Goal: Task Accomplishment & Management: Use online tool/utility

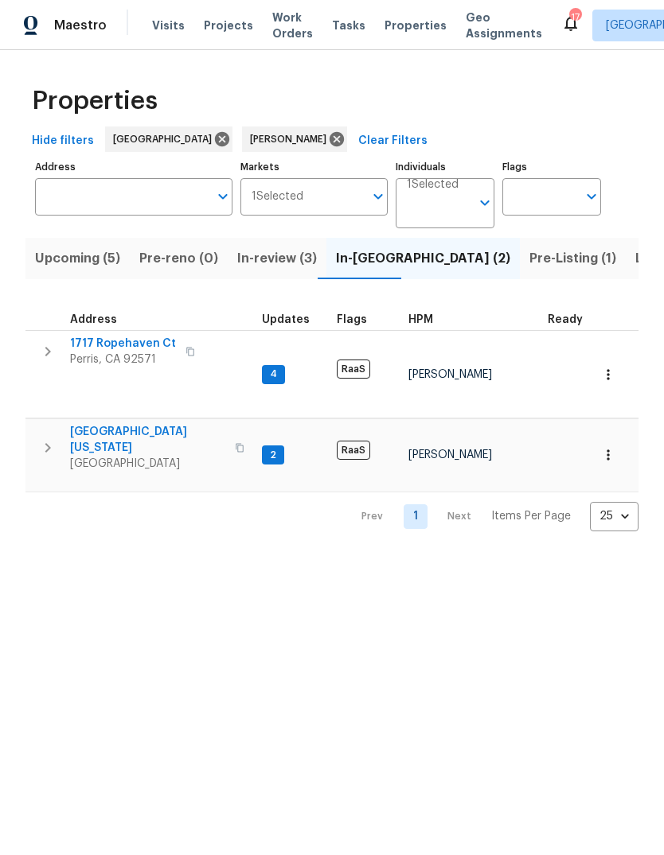
click at [341, 22] on span "Tasks" at bounding box center [348, 25] width 33 height 11
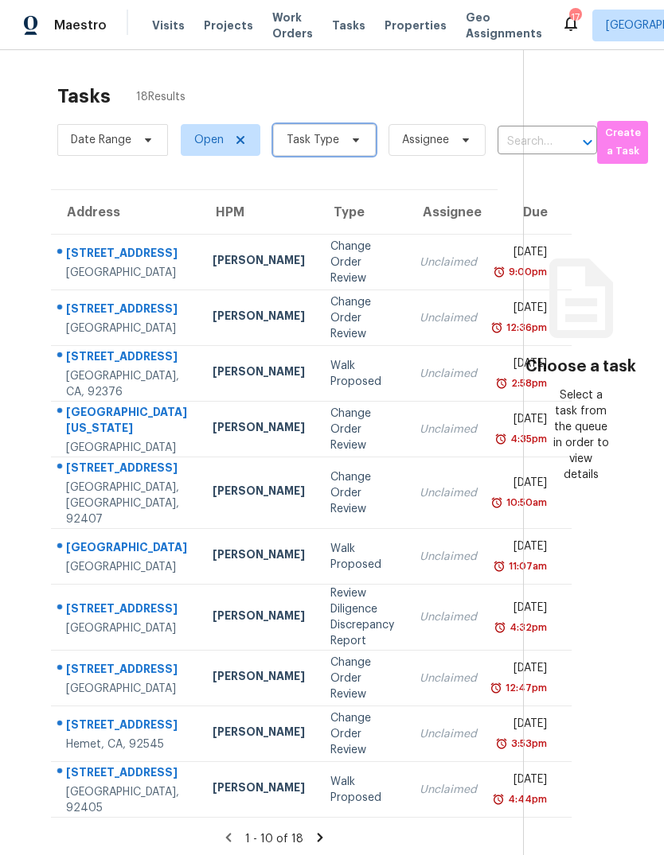
click at [349, 146] on icon at bounding box center [355, 140] width 13 height 13
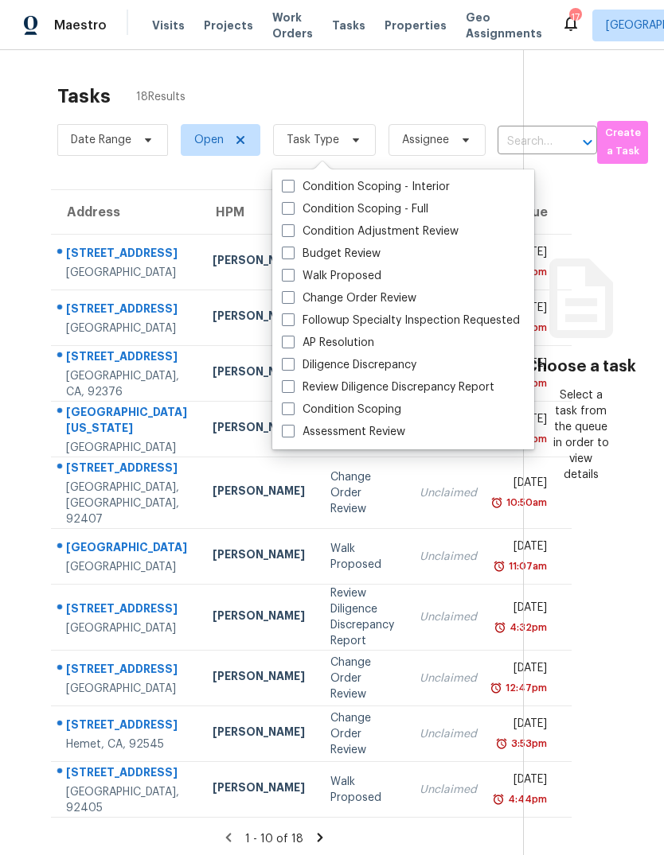
click at [358, 251] on label "Budget Review" at bounding box center [331, 254] width 99 height 16
click at [292, 251] on input "Budget Review" at bounding box center [287, 251] width 10 height 10
checkbox input "true"
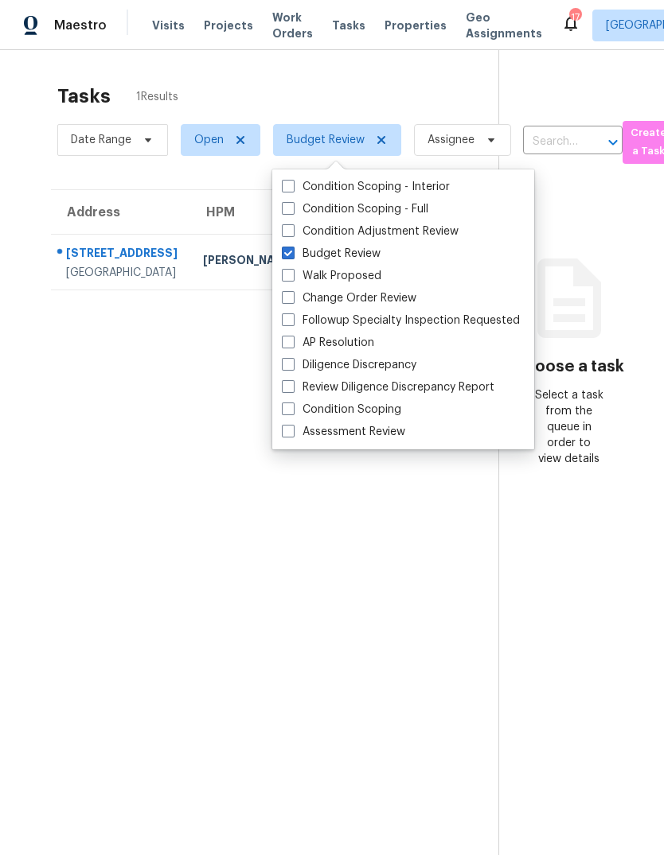
click at [119, 599] on section "Tasks 1 Results Date Range Open Budget Review Assignee ​ Create a Task Address …" at bounding box center [261, 491] width 473 height 830
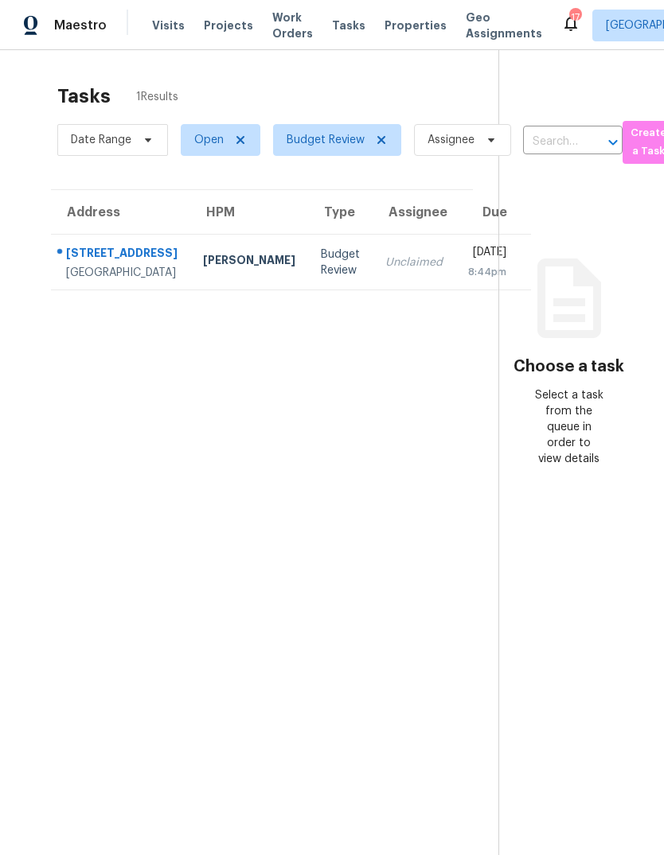
click at [372, 289] on td "Unclaimed" at bounding box center [413, 263] width 83 height 56
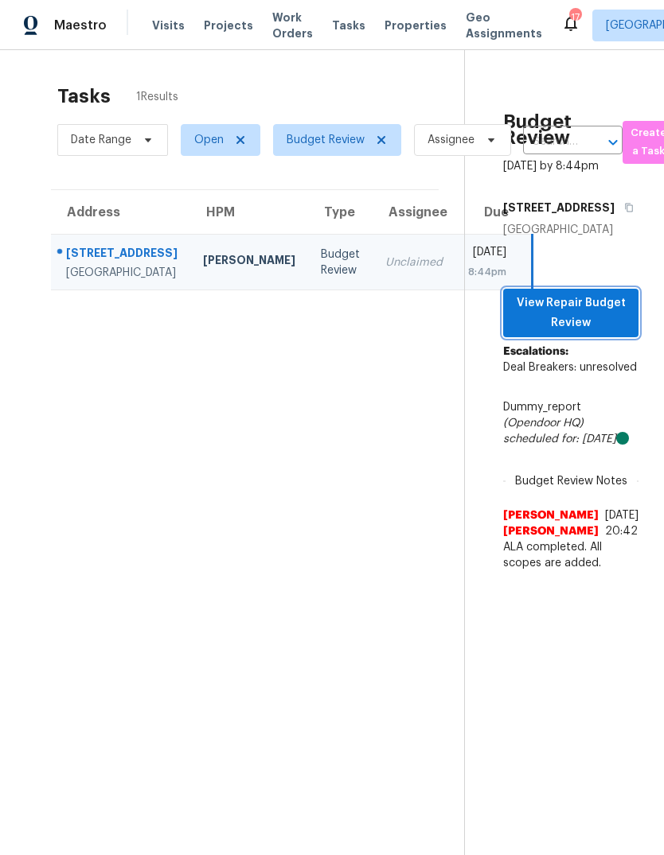
click at [595, 333] on span "View Repair Budget Review" at bounding box center [571, 313] width 110 height 39
click at [406, 23] on span "Properties" at bounding box center [415, 26] width 62 height 16
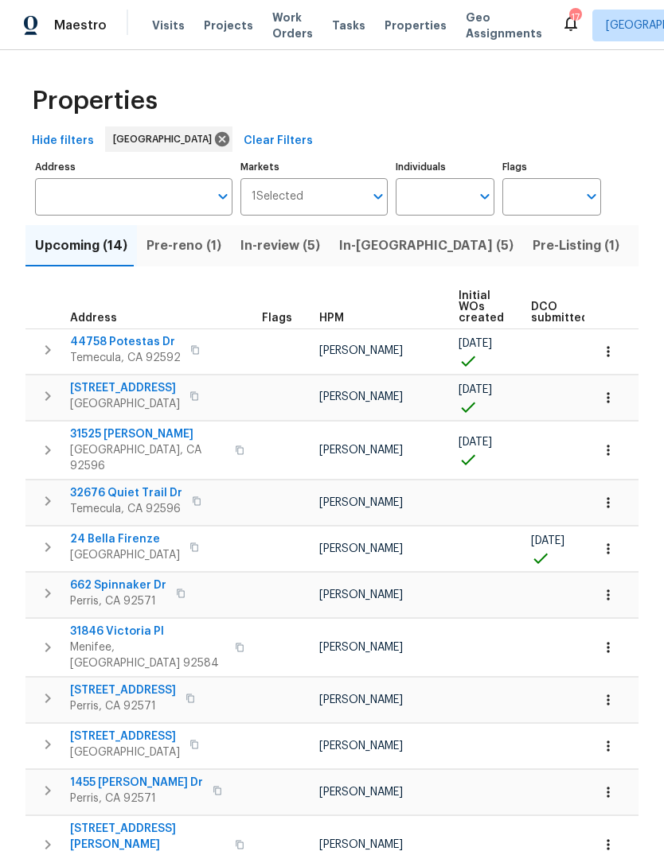
click at [443, 204] on input "Individuals" at bounding box center [432, 196] width 75 height 37
type input "[PERSON_NAME]"
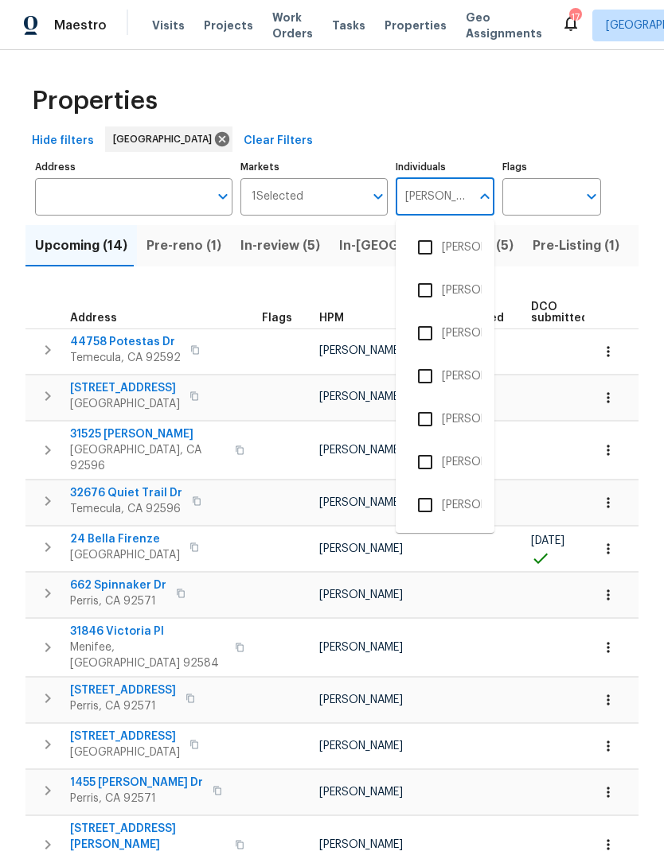
click at [456, 349] on li "[PERSON_NAME]" at bounding box center [444, 333] width 73 height 33
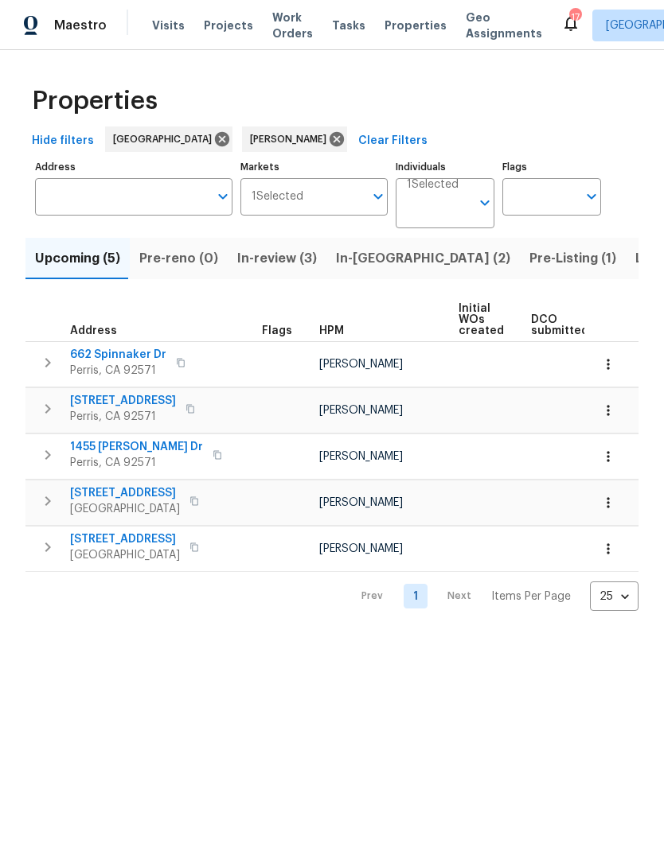
click at [529, 260] on span "Pre-Listing (1)" at bounding box center [572, 258] width 87 height 22
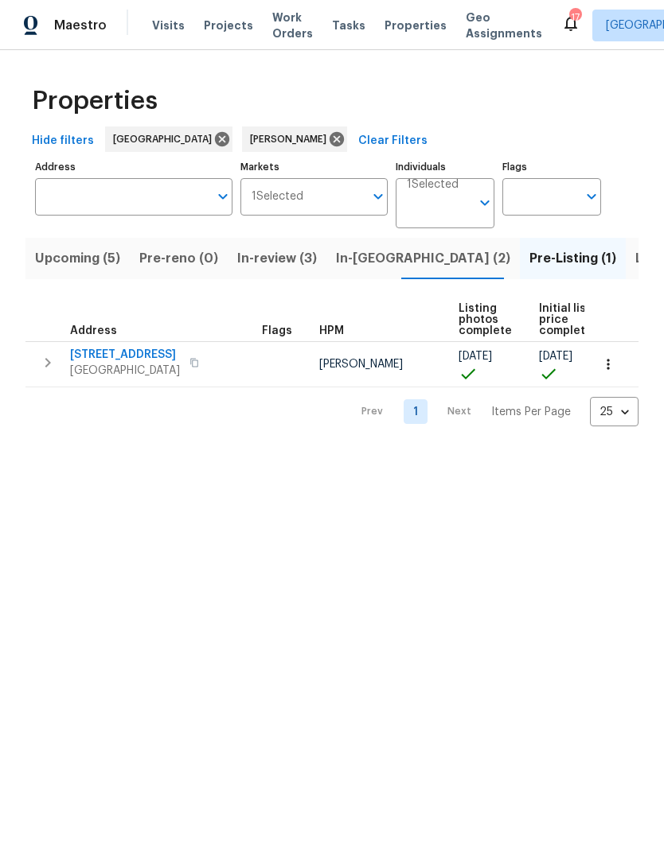
click at [635, 257] on span "Listed (1)" at bounding box center [663, 258] width 57 height 22
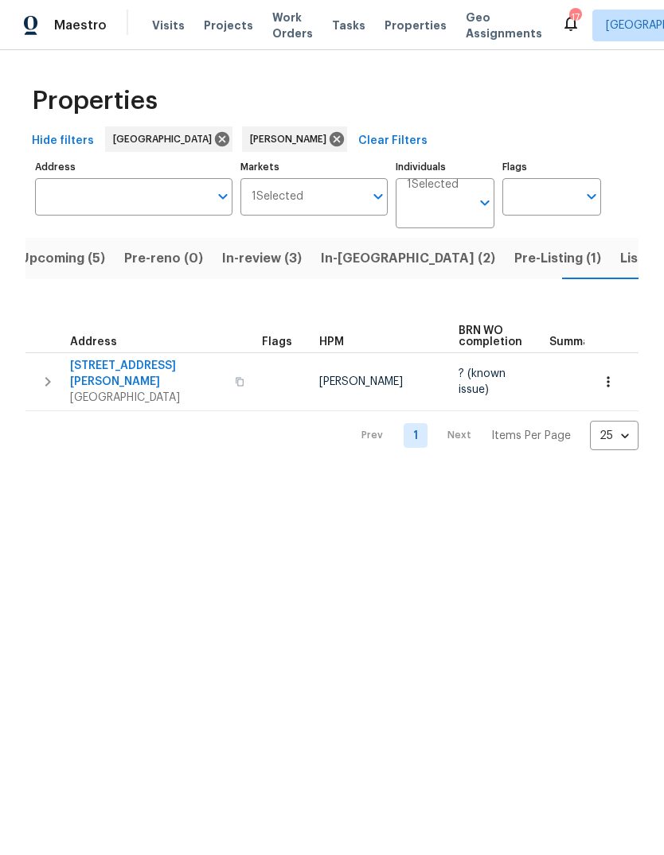
click at [168, 32] on span "Visits" at bounding box center [168, 26] width 33 height 16
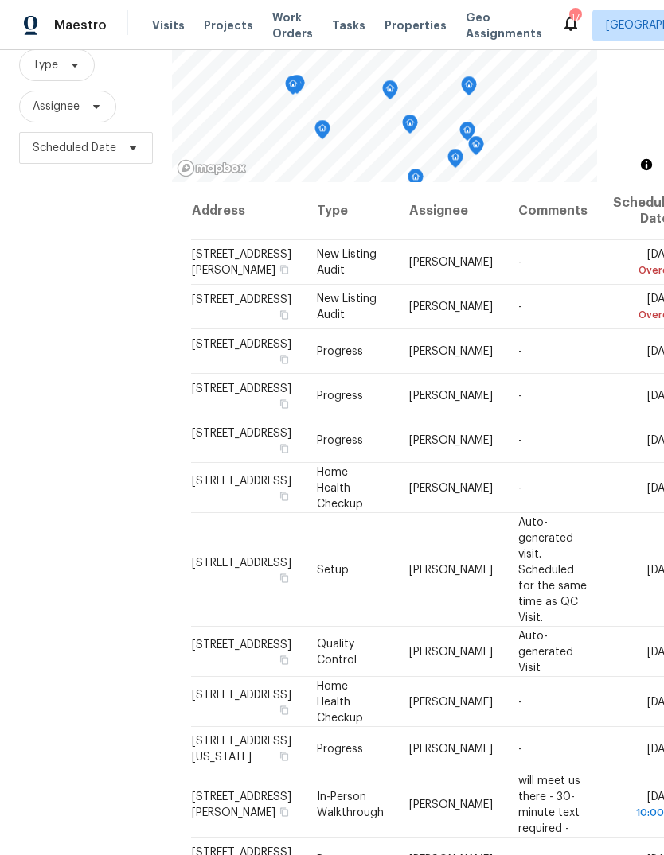
scroll to position [154, 0]
click at [31, 471] on div "Filters Reset ​ Type Assignee Scheduled Date" at bounding box center [86, 405] width 172 height 923
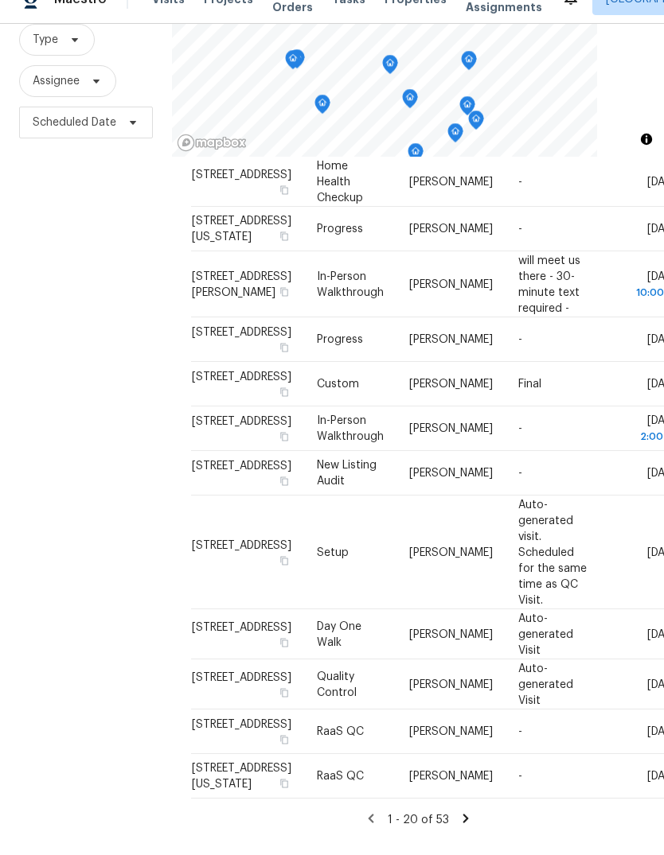
scroll to position [1025, 0]
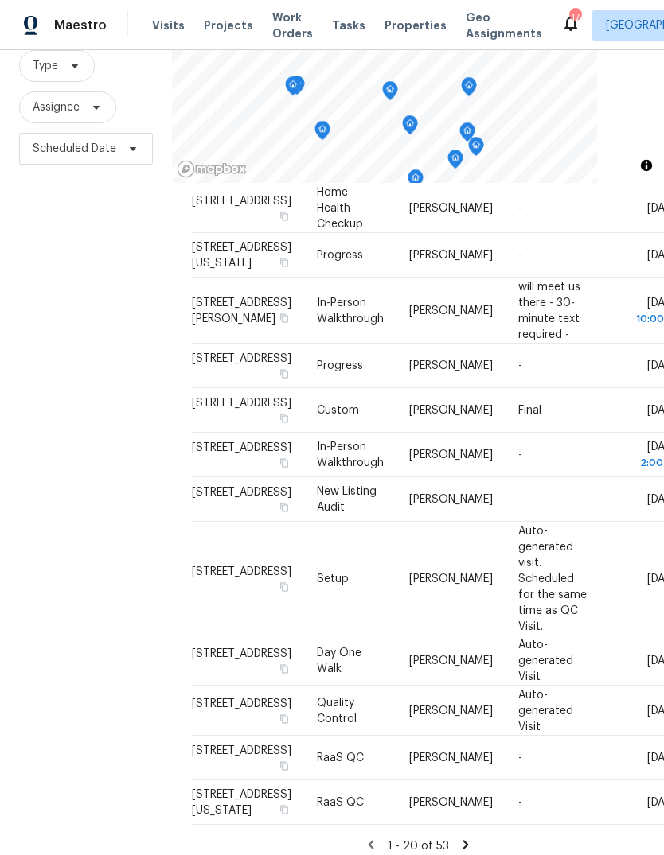
click at [462, 838] on icon at bounding box center [465, 845] width 14 height 14
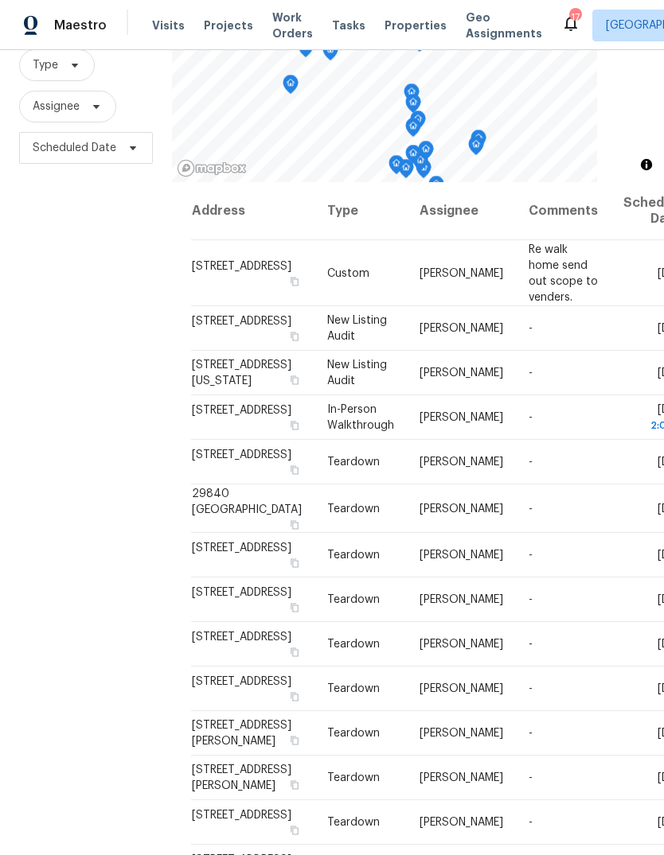
scroll to position [154, 0]
click at [275, 25] on span "Work Orders" at bounding box center [292, 26] width 41 height 32
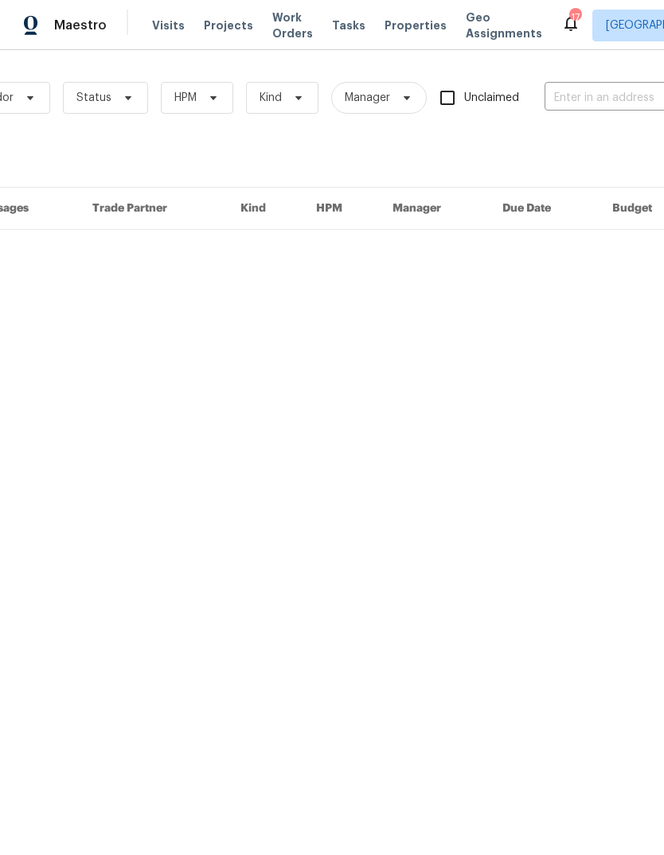
scroll to position [0, 153]
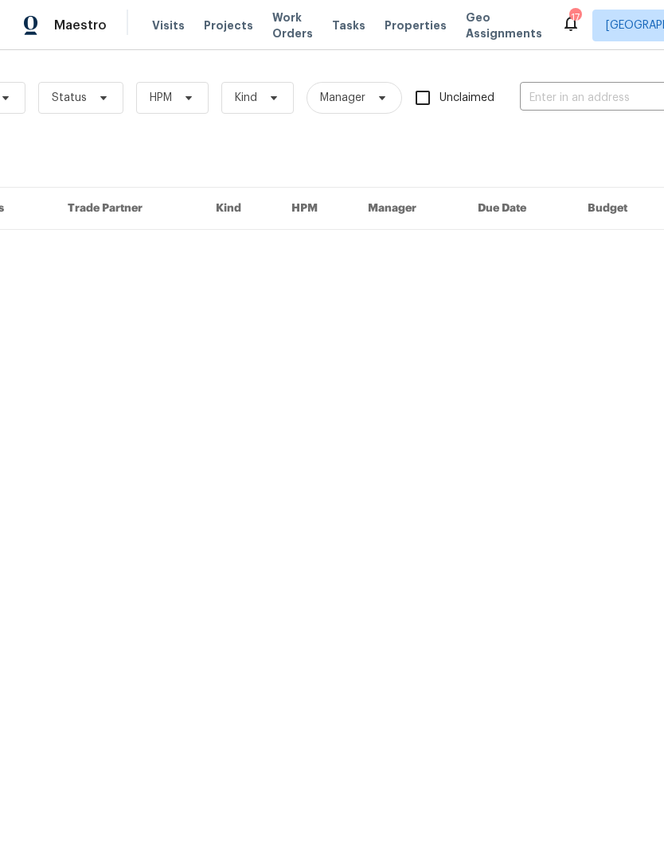
click at [559, 95] on input "text" at bounding box center [599, 98] width 159 height 25
type input "1642"
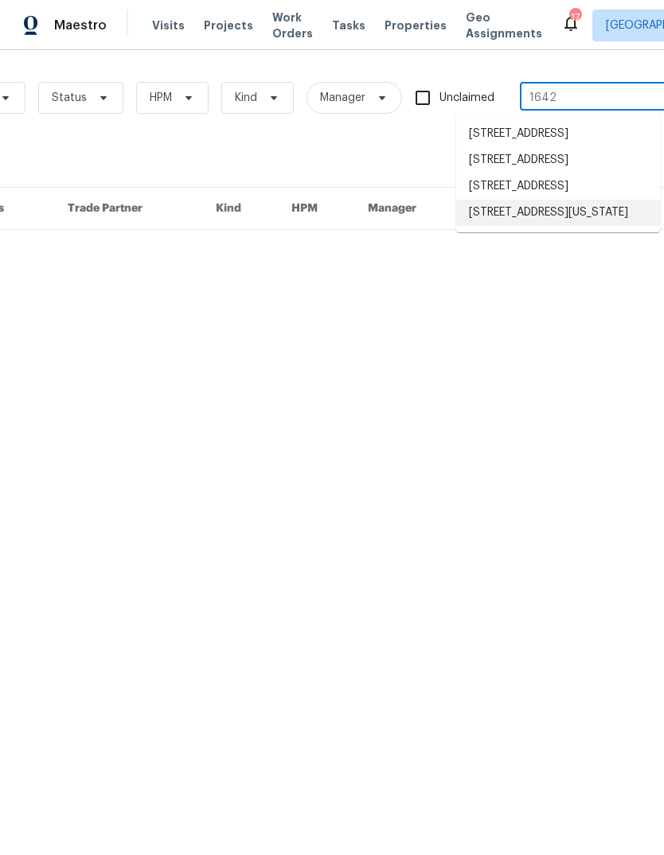
click at [555, 226] on li "[STREET_ADDRESS][US_STATE]" at bounding box center [558, 213] width 204 height 26
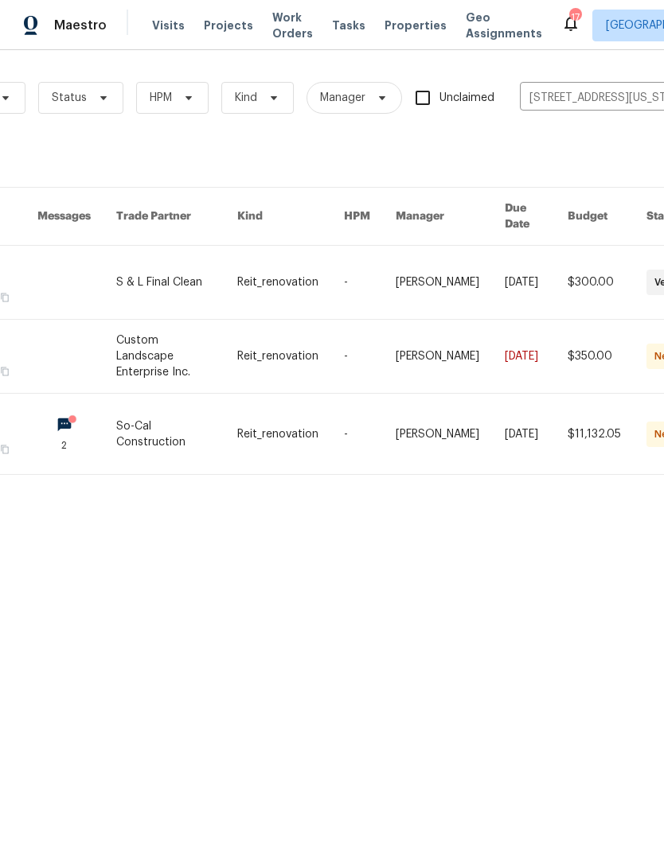
click at [233, 394] on link at bounding box center [176, 434] width 121 height 80
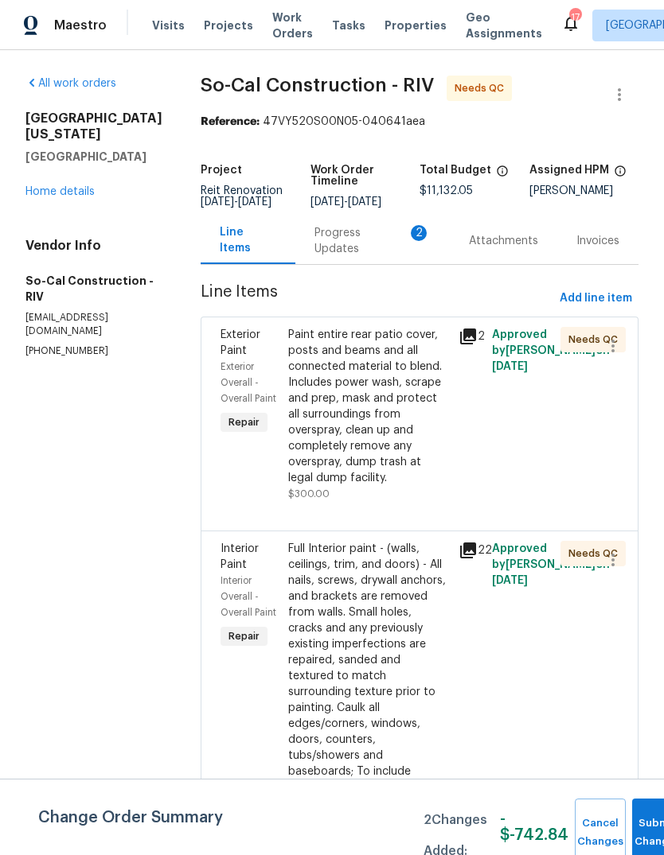
click at [228, 27] on span "Projects" at bounding box center [228, 26] width 49 height 16
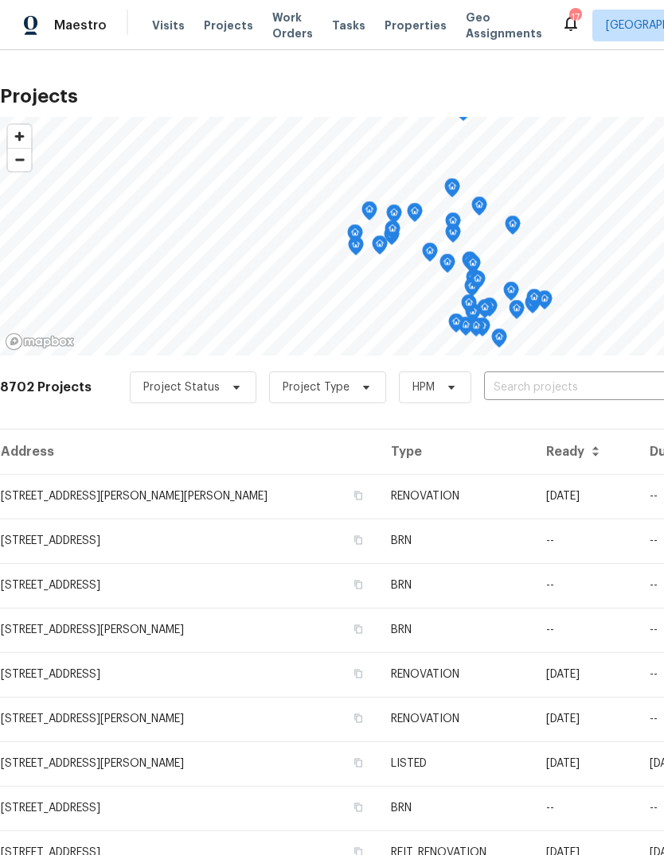
click at [512, 394] on input "text" at bounding box center [575, 388] width 182 height 25
type input "1642"
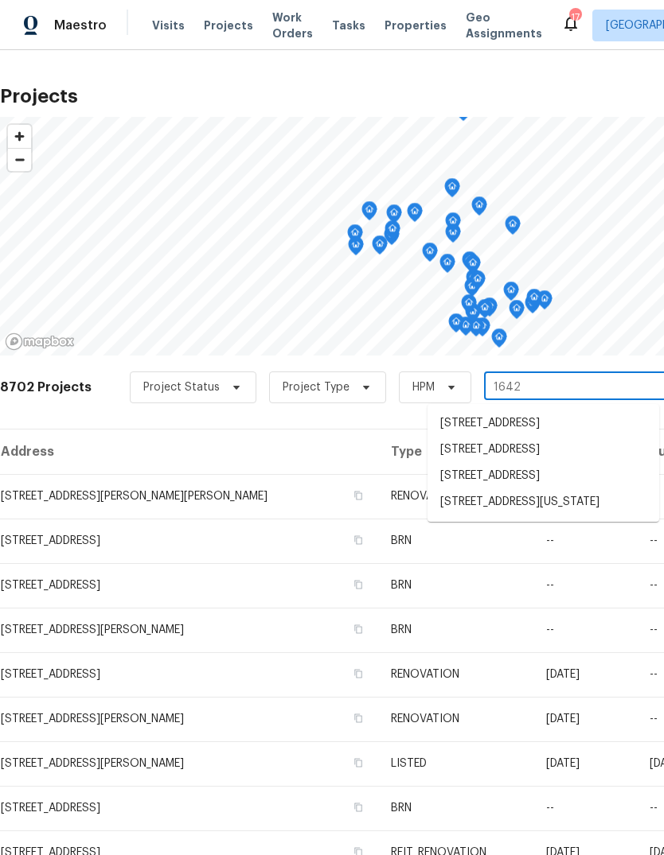
click at [556, 516] on li "[STREET_ADDRESS][US_STATE]" at bounding box center [543, 502] width 232 height 26
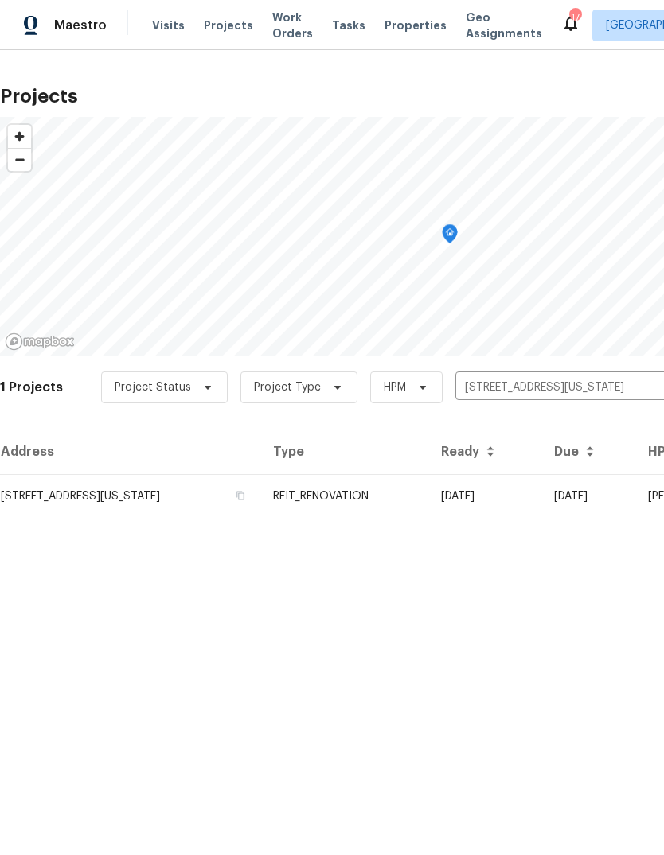
click at [428, 493] on td "REIT_RENOVATION" at bounding box center [344, 496] width 168 height 45
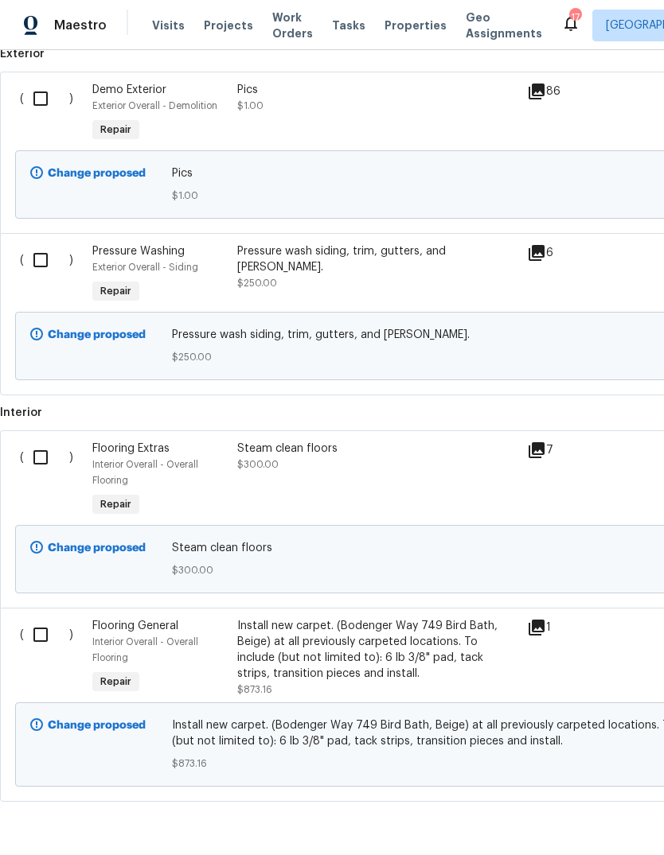
scroll to position [617, 0]
click at [41, 644] on input "checkbox" at bounding box center [46, 635] width 45 height 33
checkbox input "true"
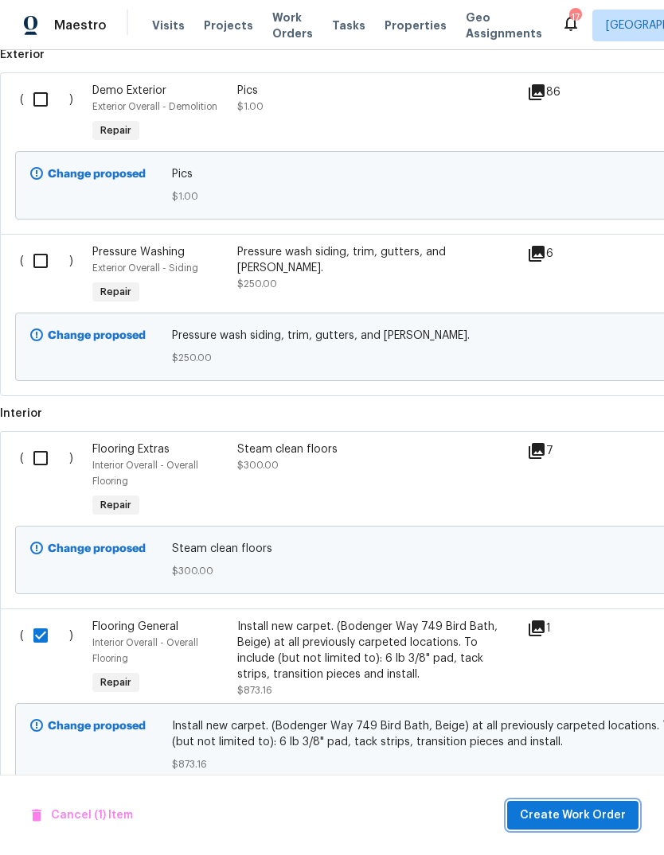
click at [612, 823] on span "Create Work Order" at bounding box center [573, 816] width 106 height 20
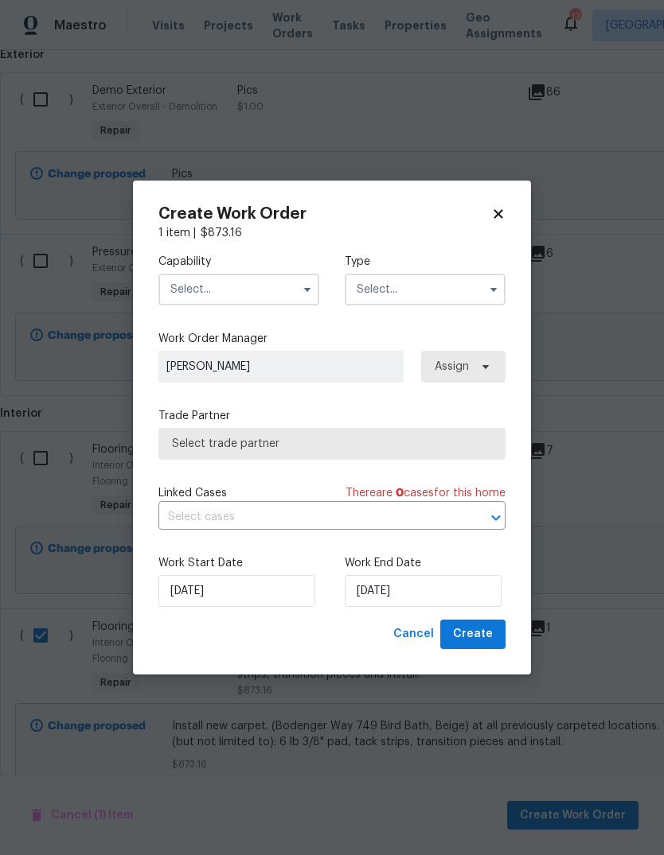
click at [267, 301] on input "text" at bounding box center [238, 290] width 161 height 32
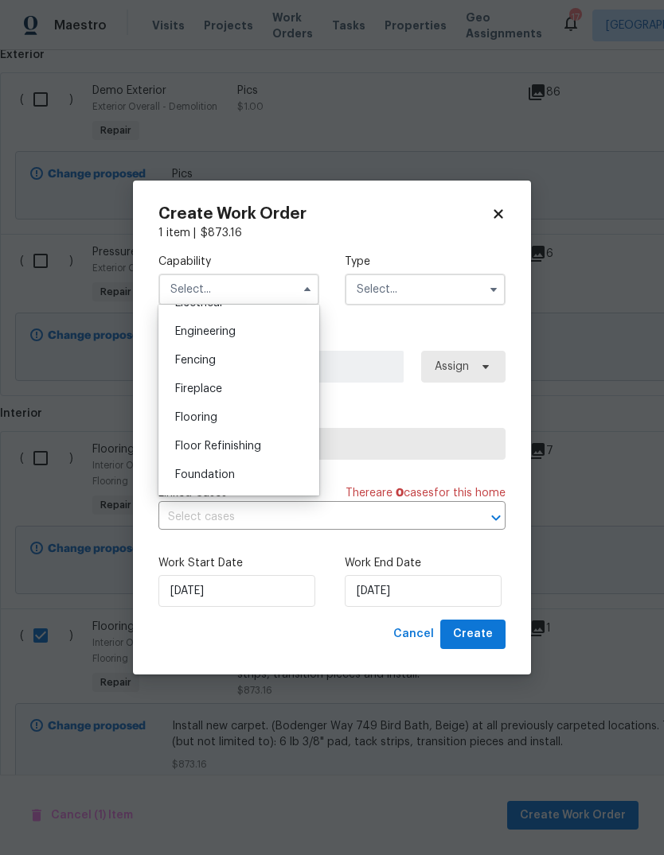
scroll to position [527, 0]
click at [219, 411] on div "Flooring" at bounding box center [238, 413] width 153 height 29
type input "Flooring"
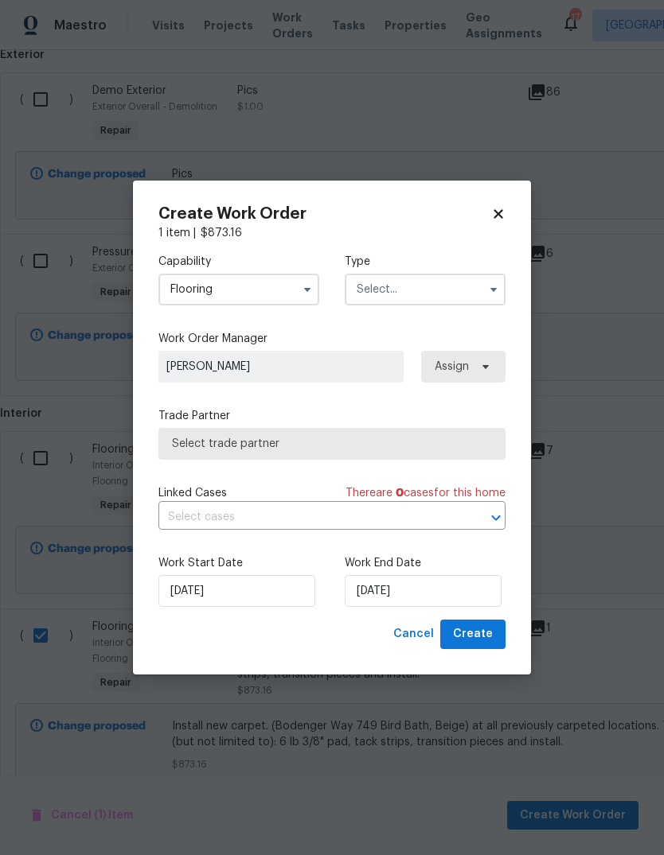
click at [422, 293] on input "text" at bounding box center [424, 290] width 161 height 32
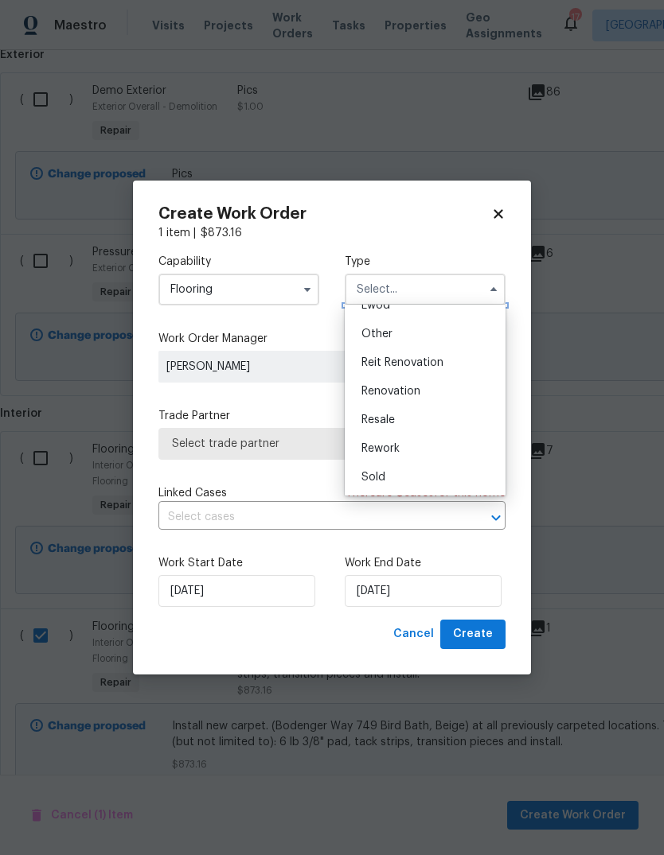
scroll to position [189, 0]
click at [411, 362] on span "Reit Renovation" at bounding box center [402, 362] width 82 height 11
type input "Reit Renovation"
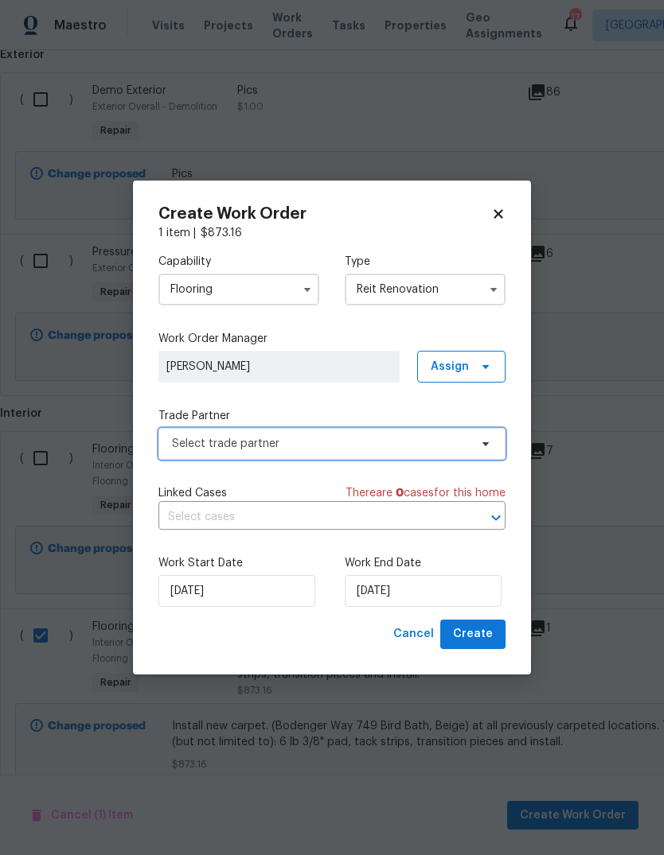
click at [276, 439] on span "Select trade partner" at bounding box center [320, 444] width 297 height 16
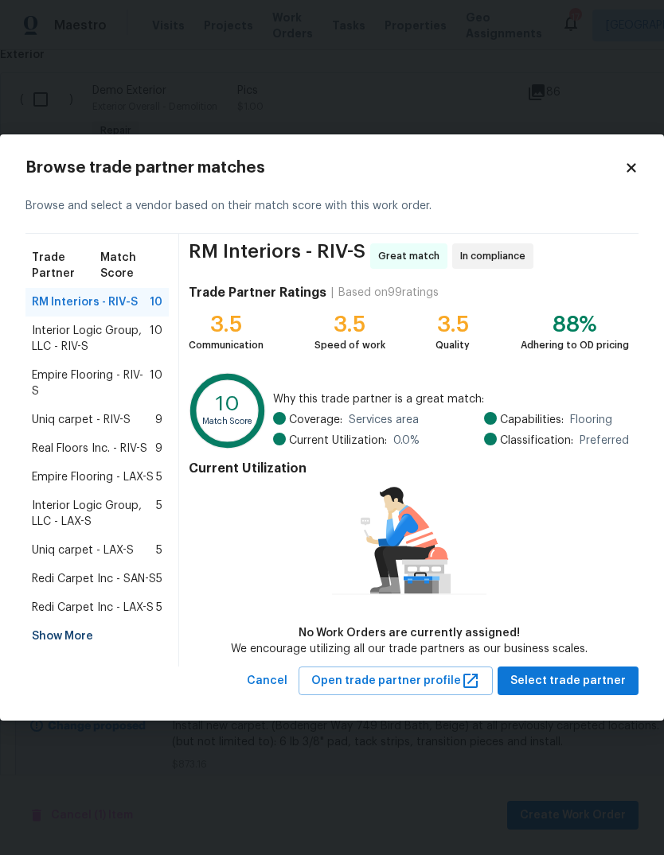
click at [53, 636] on div "Show More" at bounding box center [96, 636] width 143 height 29
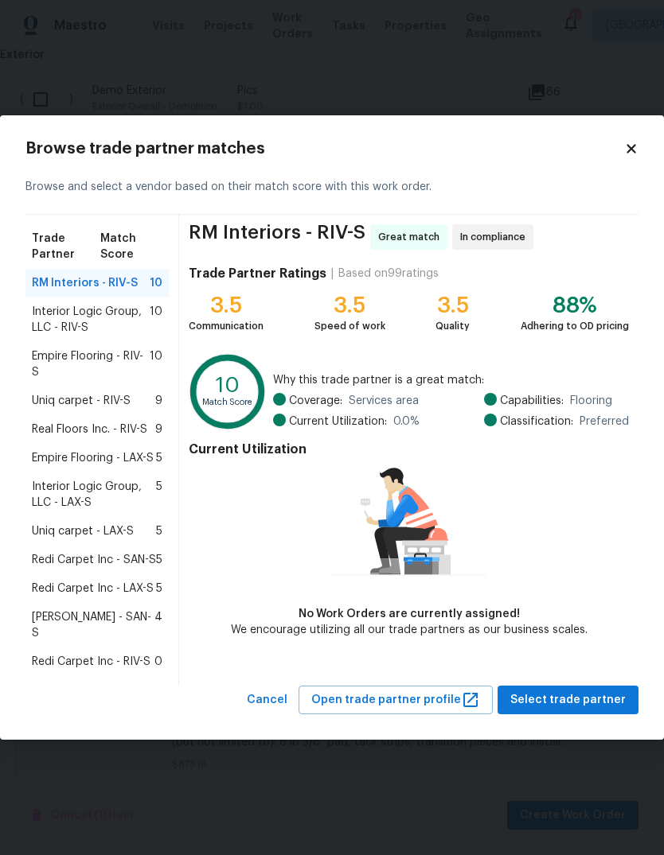
click at [128, 655] on span "Redi Carpet Inc - RIV-S" at bounding box center [91, 662] width 119 height 16
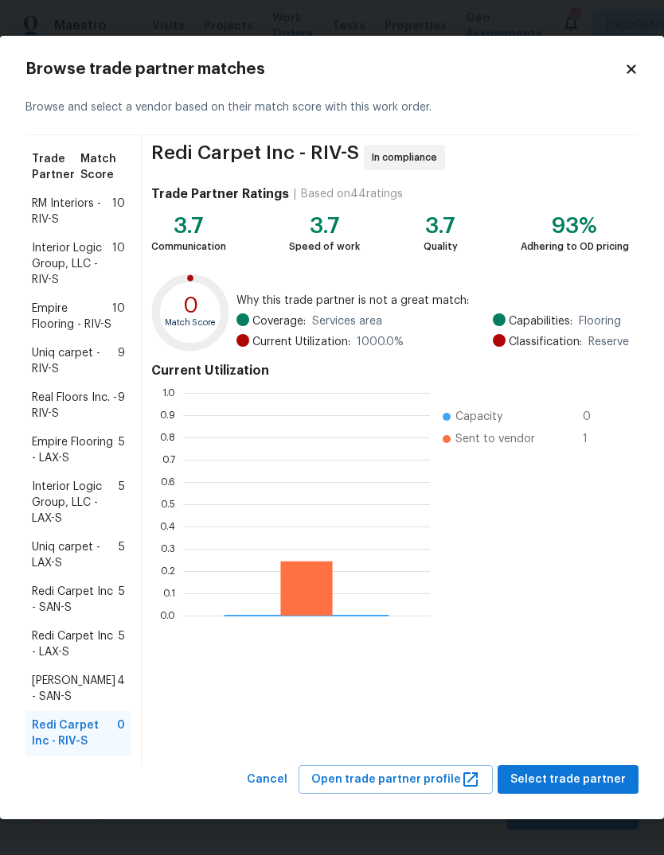
scroll to position [223, 247]
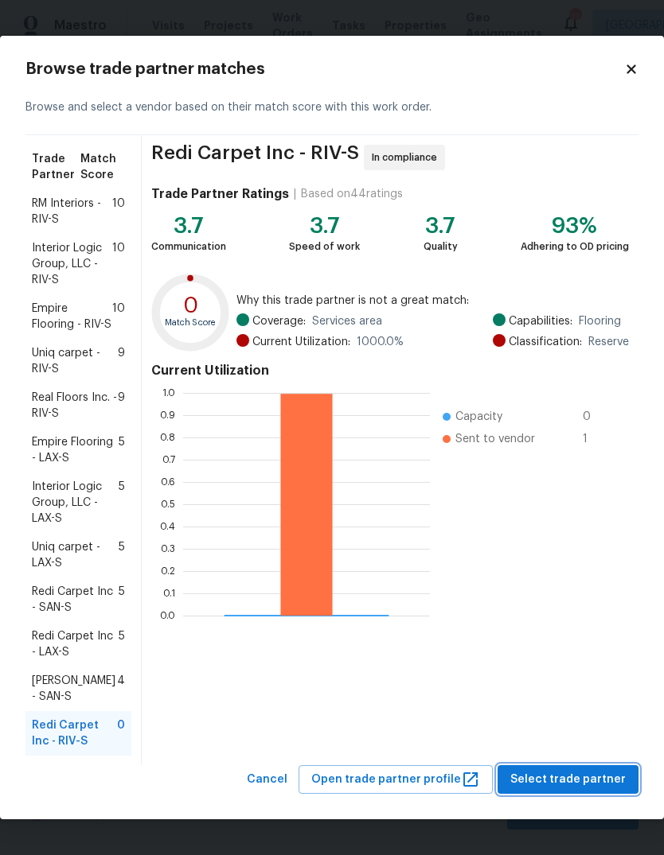
click at [582, 780] on span "Select trade partner" at bounding box center [567, 780] width 115 height 20
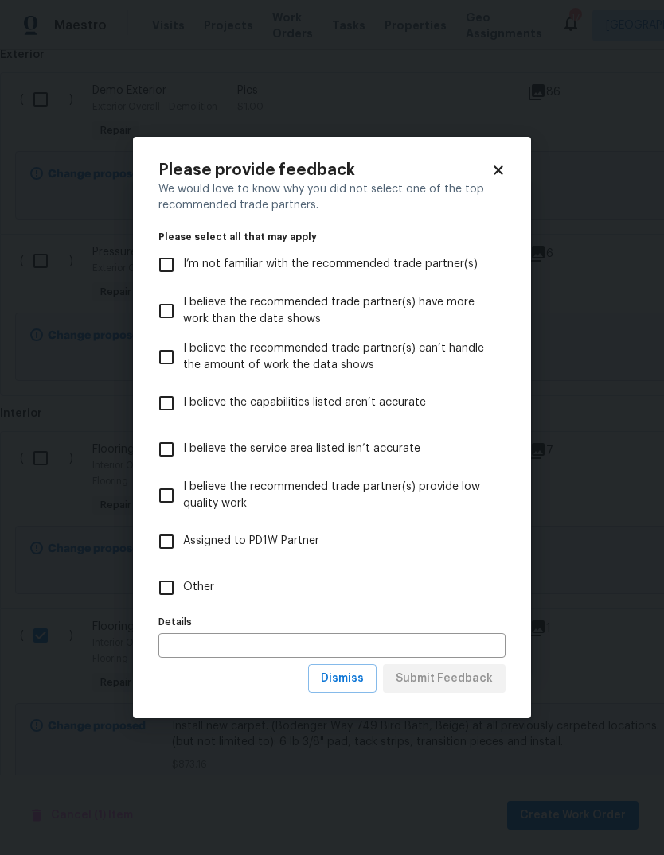
click at [166, 585] on input "Other" at bounding box center [166, 587] width 33 height 33
checkbox input "true"
click at [466, 679] on span "Submit Feedback" at bounding box center [443, 679] width 97 height 20
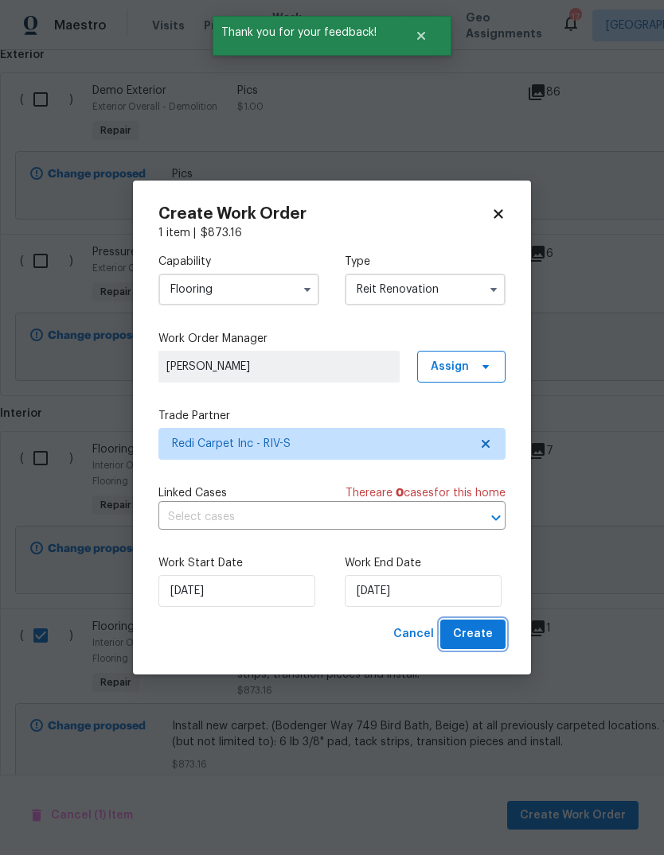
click at [475, 640] on span "Create" at bounding box center [473, 635] width 40 height 20
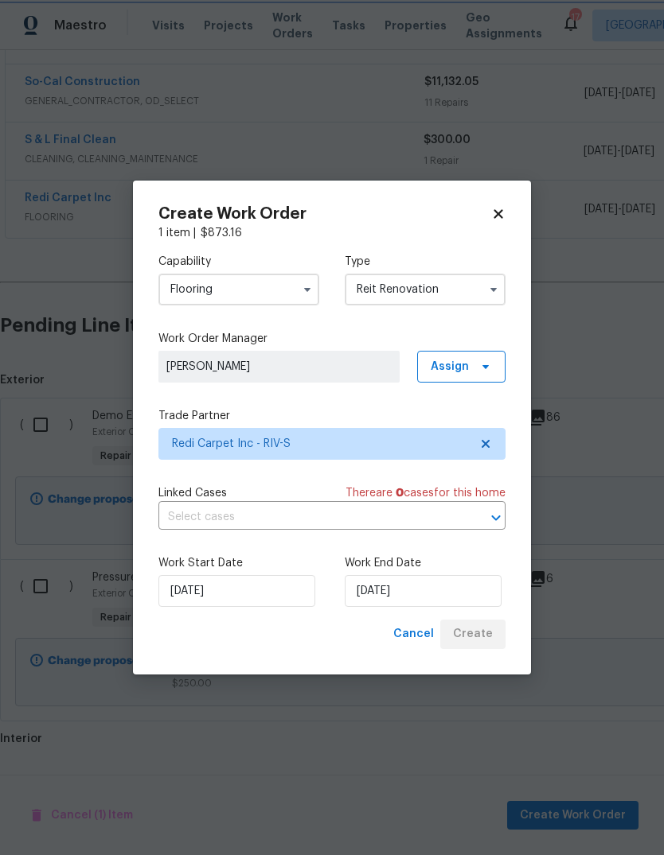
scroll to position [290, 0]
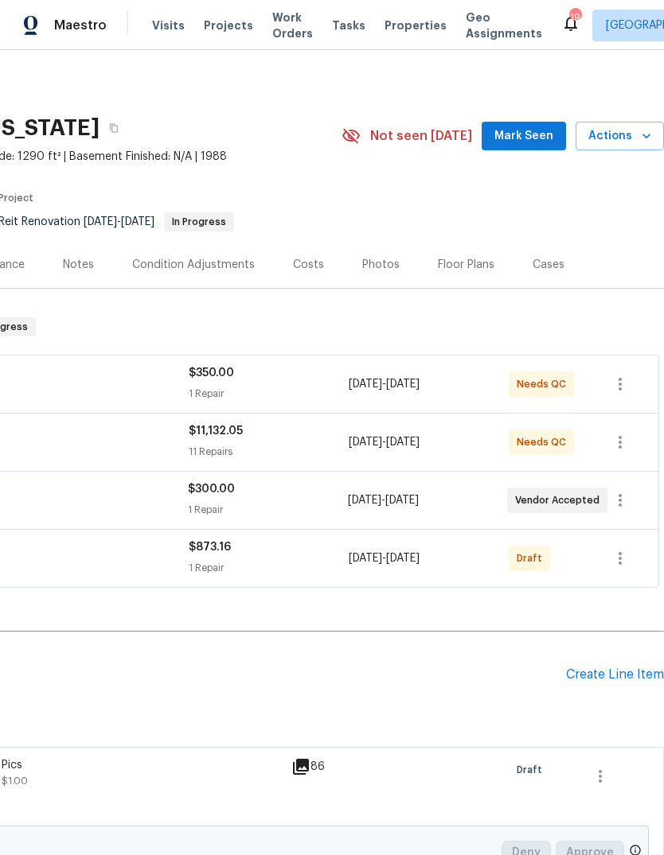
scroll to position [0, 235]
click at [629, 563] on icon "button" at bounding box center [619, 558] width 19 height 19
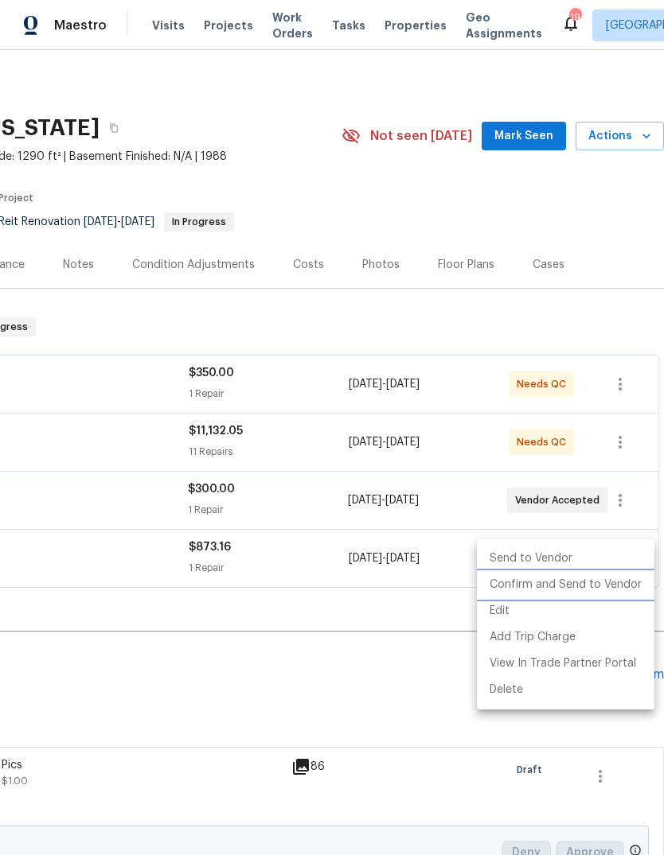
click at [601, 586] on li "Confirm and Send to Vendor" at bounding box center [565, 585] width 177 height 26
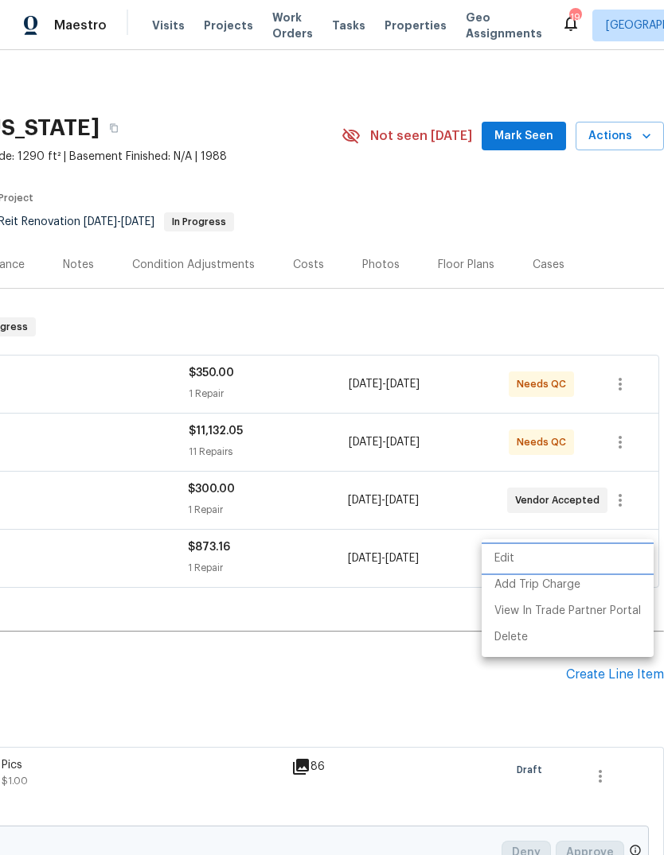
click at [396, 606] on div at bounding box center [332, 427] width 664 height 855
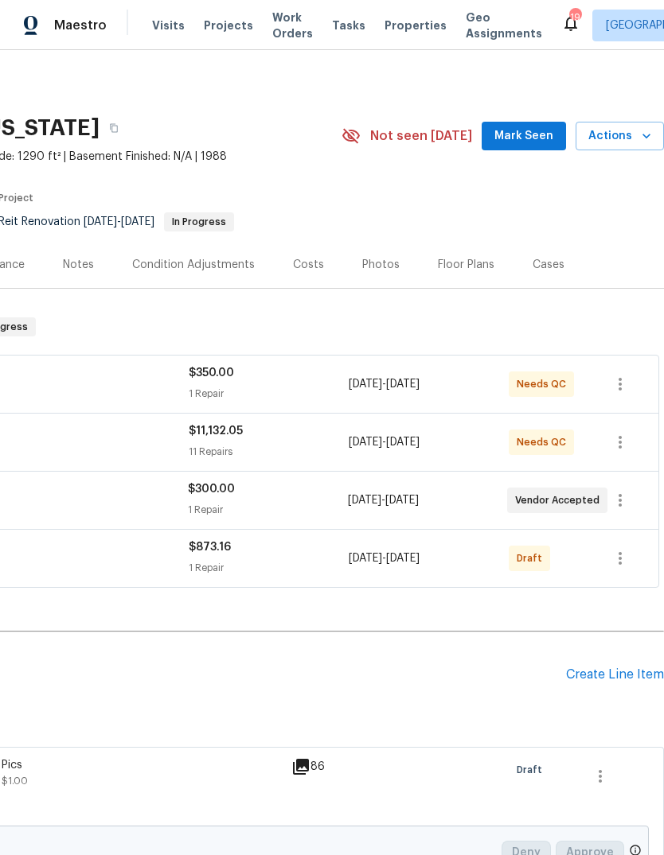
scroll to position [0, 235]
click at [612, 557] on icon "button" at bounding box center [619, 558] width 19 height 19
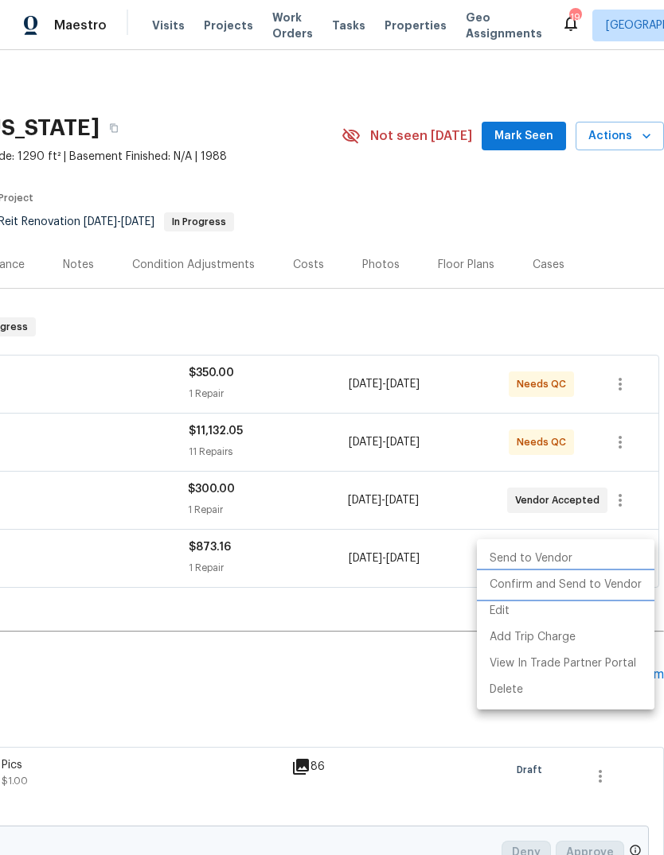
click at [598, 591] on li "Confirm and Send to Vendor" at bounding box center [565, 585] width 177 height 26
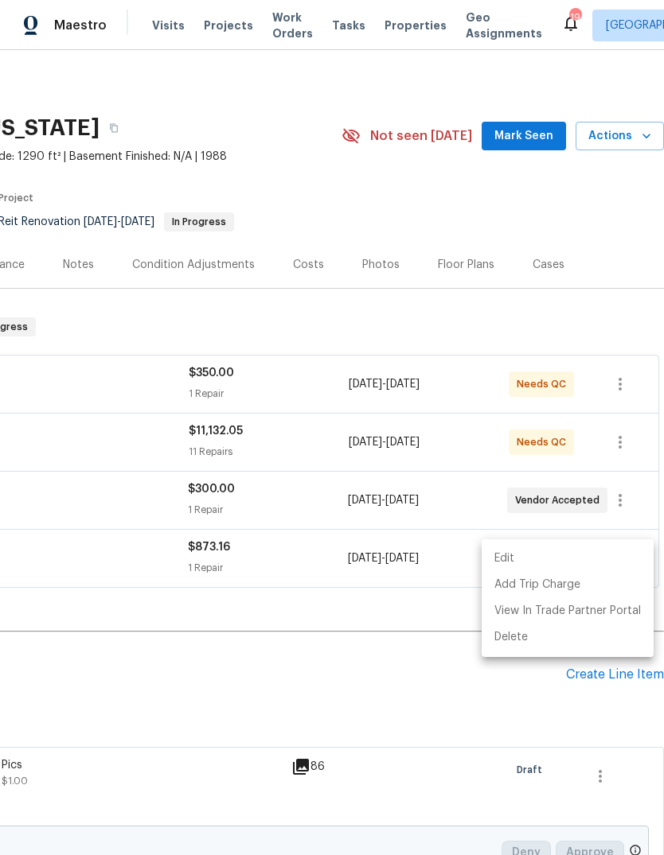
click at [413, 668] on div at bounding box center [332, 427] width 664 height 855
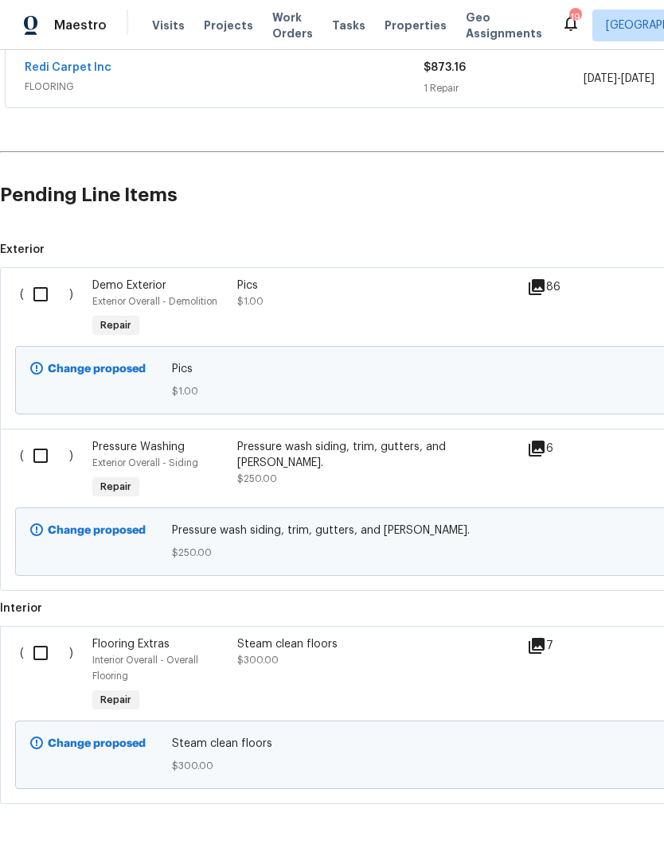
scroll to position [480, 0]
click at [538, 291] on icon at bounding box center [536, 287] width 16 height 16
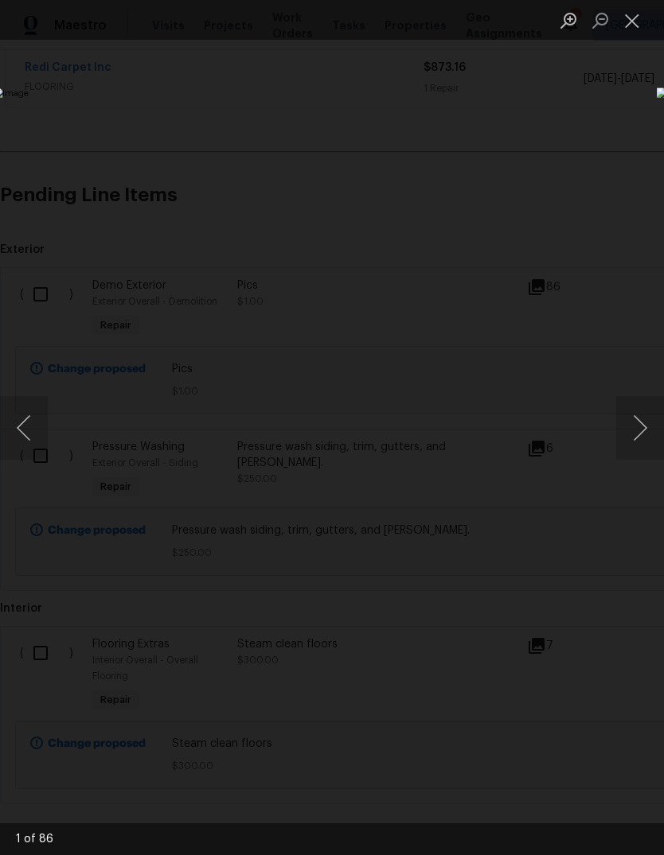
click at [636, 442] on button "Next image" at bounding box center [640, 428] width 48 height 64
click at [635, 448] on button "Next image" at bounding box center [640, 428] width 48 height 64
click at [635, 450] on button "Next image" at bounding box center [640, 428] width 48 height 64
click at [636, 450] on button "Next image" at bounding box center [640, 428] width 48 height 64
click at [636, 453] on button "Next image" at bounding box center [640, 428] width 48 height 64
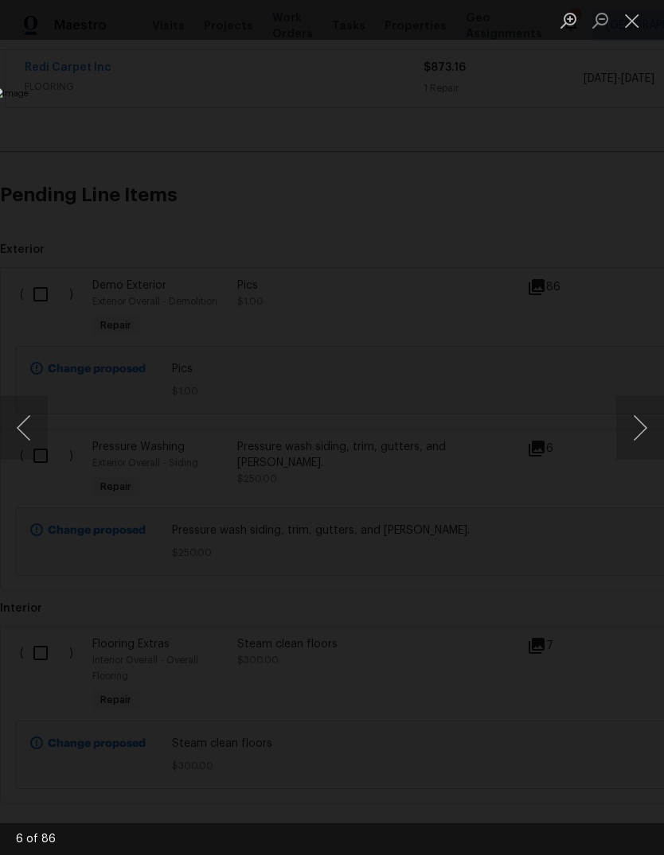
click at [636, 455] on button "Next image" at bounding box center [640, 428] width 48 height 64
click at [638, 453] on button "Next image" at bounding box center [640, 428] width 48 height 64
click at [636, 456] on button "Next image" at bounding box center [640, 428] width 48 height 64
click at [636, 455] on button "Next image" at bounding box center [640, 428] width 48 height 64
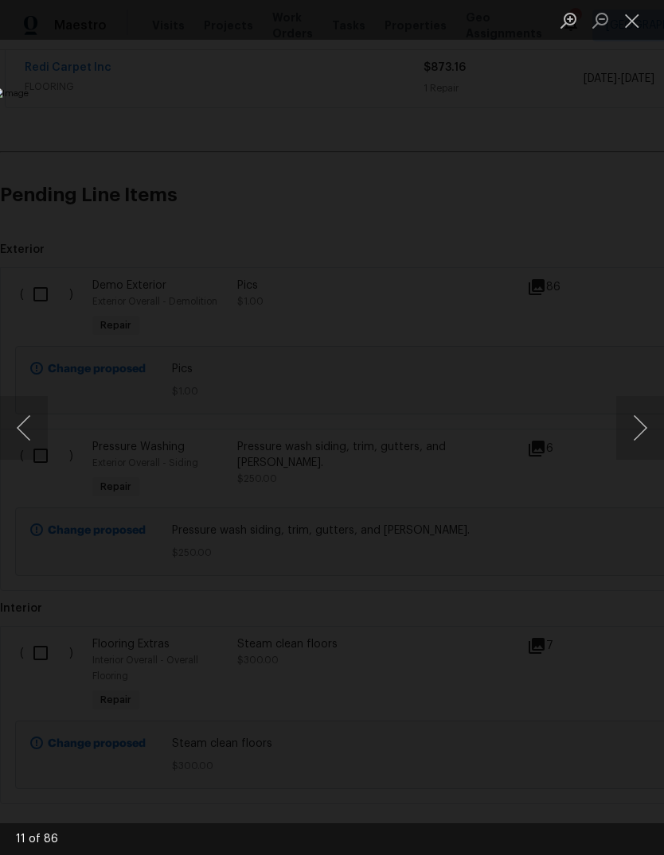
click at [637, 453] on button "Next image" at bounding box center [640, 428] width 48 height 64
click at [636, 453] on button "Next image" at bounding box center [640, 428] width 48 height 64
click at [636, 452] on button "Next image" at bounding box center [640, 428] width 48 height 64
click at [633, 453] on button "Next image" at bounding box center [640, 428] width 48 height 64
click at [634, 452] on button "Next image" at bounding box center [640, 428] width 48 height 64
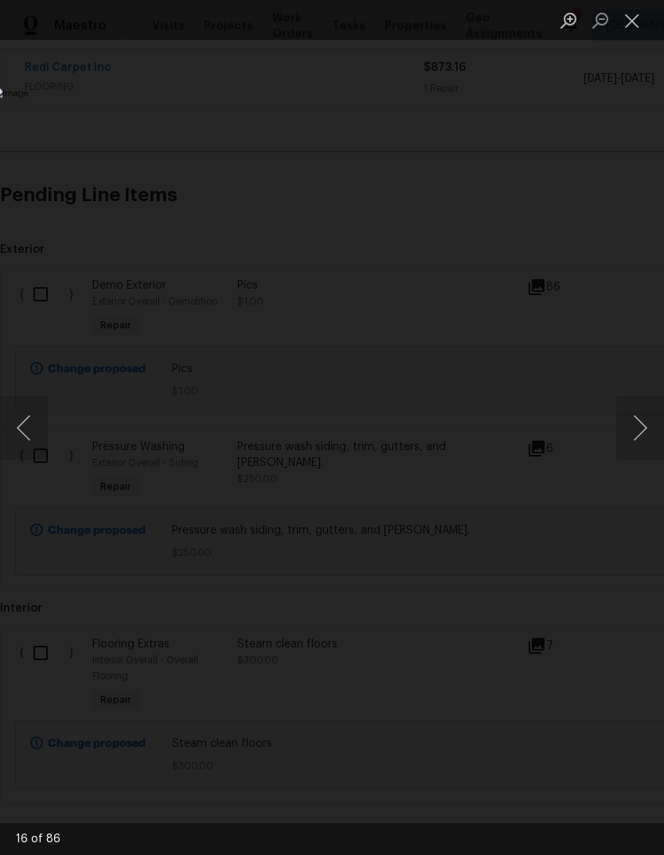
click at [636, 452] on button "Next image" at bounding box center [640, 428] width 48 height 64
click at [636, 450] on button "Next image" at bounding box center [640, 428] width 48 height 64
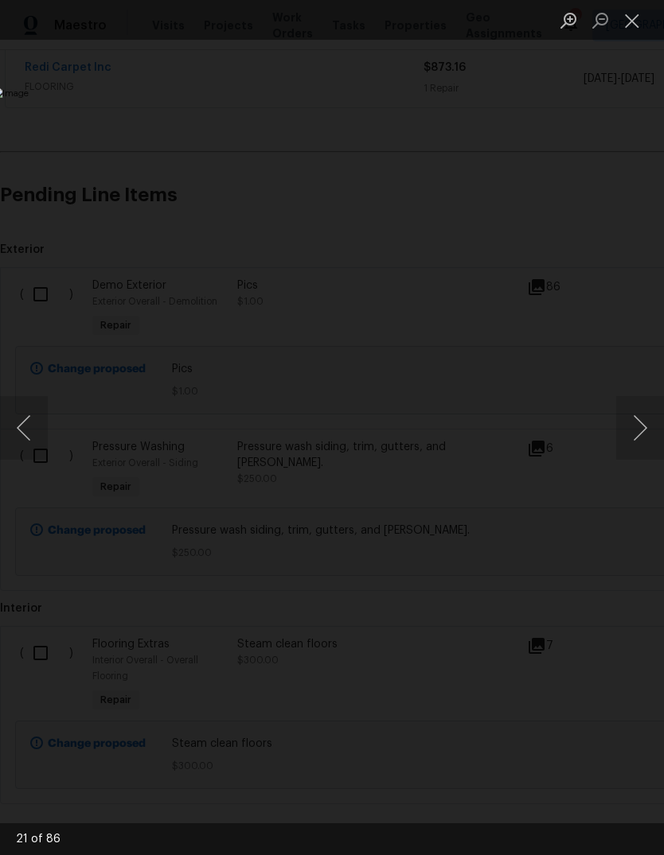
click at [637, 450] on button "Next image" at bounding box center [640, 428] width 48 height 64
click at [638, 450] on button "Next image" at bounding box center [640, 428] width 48 height 64
click at [637, 450] on button "Next image" at bounding box center [640, 428] width 48 height 64
click at [636, 452] on button "Next image" at bounding box center [640, 428] width 48 height 64
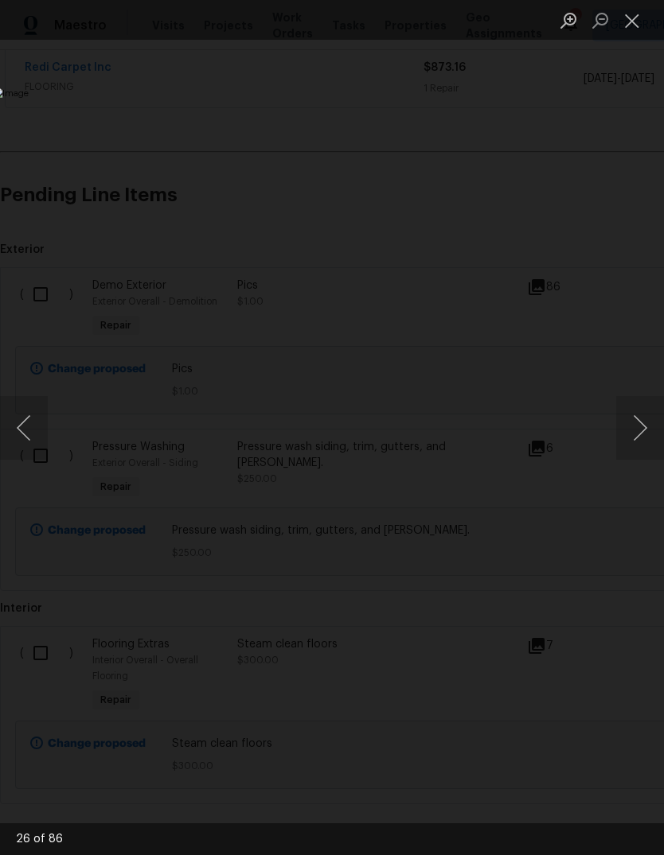
click at [636, 452] on button "Next image" at bounding box center [640, 428] width 48 height 64
click at [635, 452] on button "Next image" at bounding box center [640, 428] width 48 height 64
click at [634, 452] on button "Next image" at bounding box center [640, 428] width 48 height 64
